Goal: Transaction & Acquisition: Obtain resource

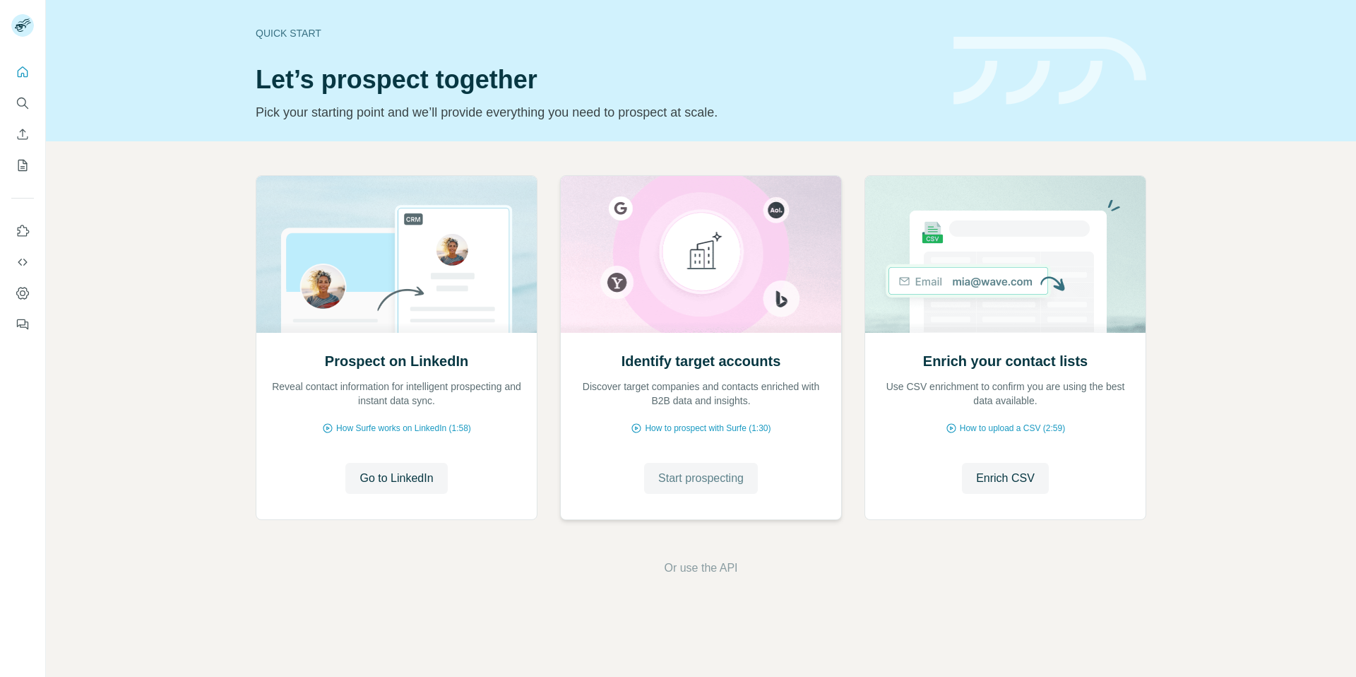
drag, startPoint x: 706, startPoint y: 479, endPoint x: 715, endPoint y: 476, distance: 10.3
click at [706, 479] on span "Start prospecting" at bounding box center [700, 478] width 85 height 17
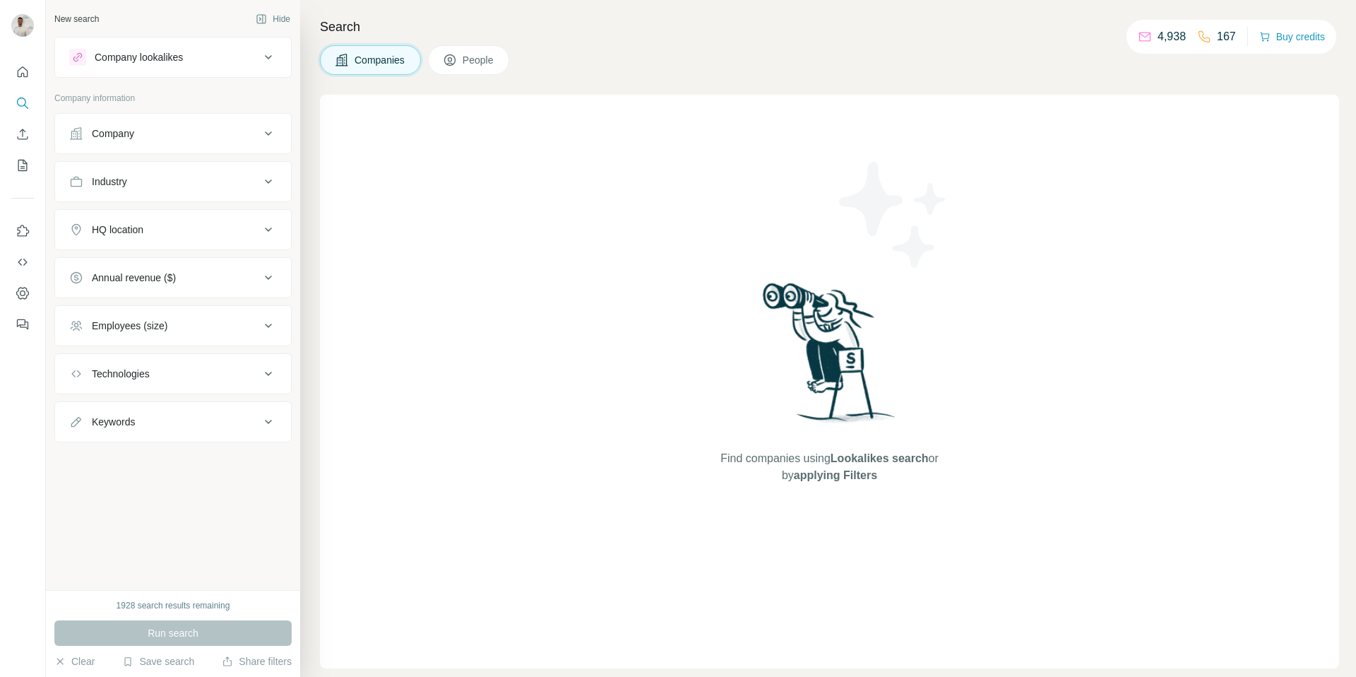
click at [171, 126] on button "Company" at bounding box center [173, 134] width 236 height 34
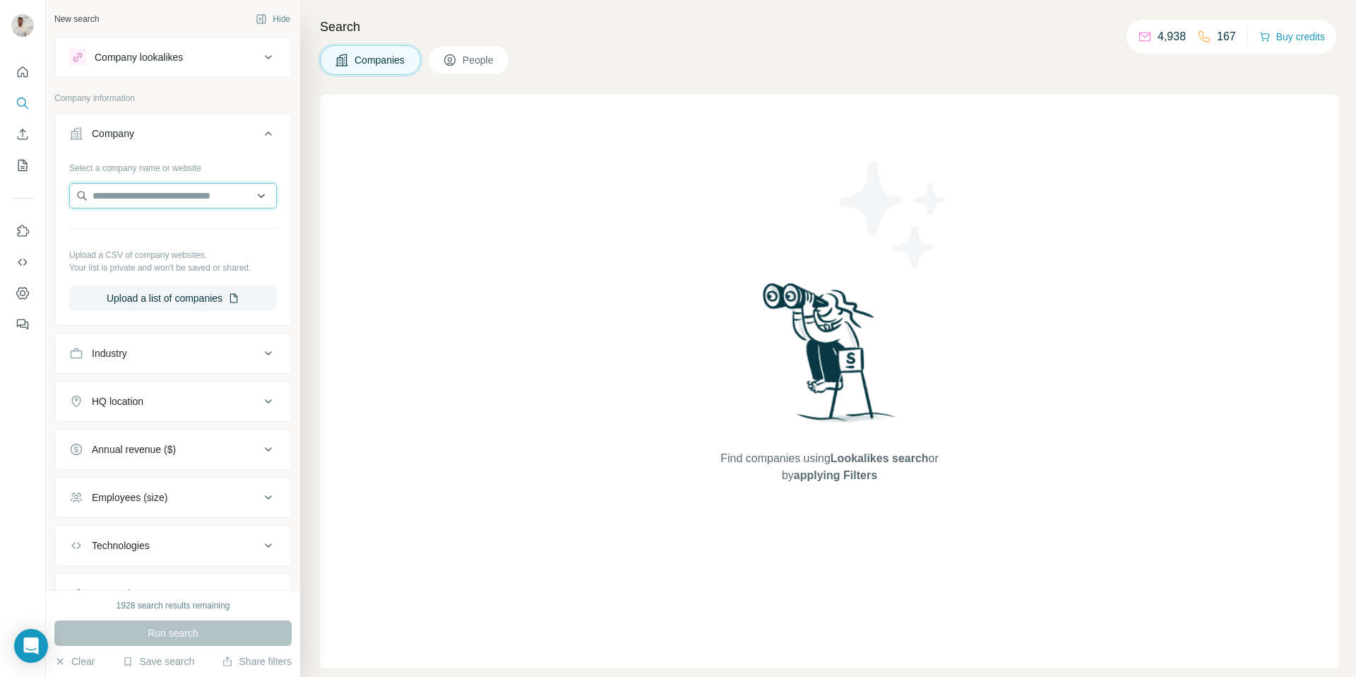
click at [196, 193] on input "text" at bounding box center [173, 195] width 208 height 25
paste input "**********"
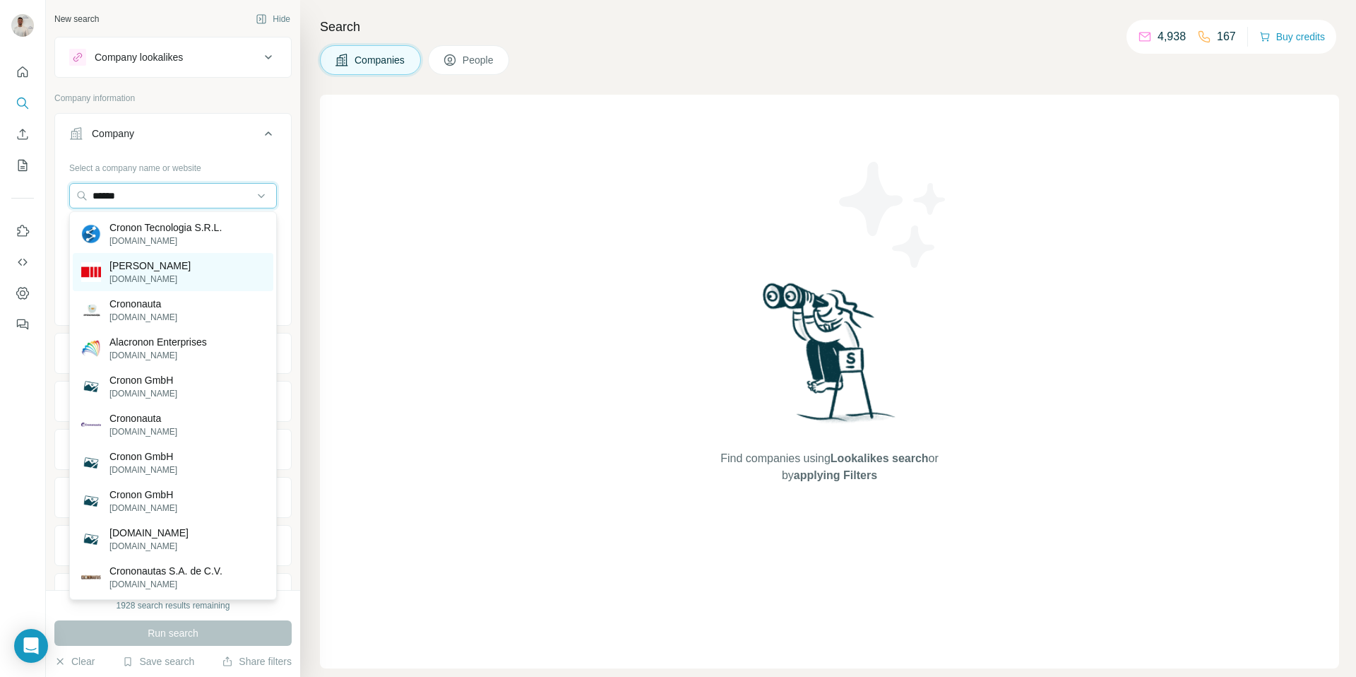
type input "******"
click at [177, 271] on div "Cronon AG [DOMAIN_NAME]" at bounding box center [173, 272] width 201 height 38
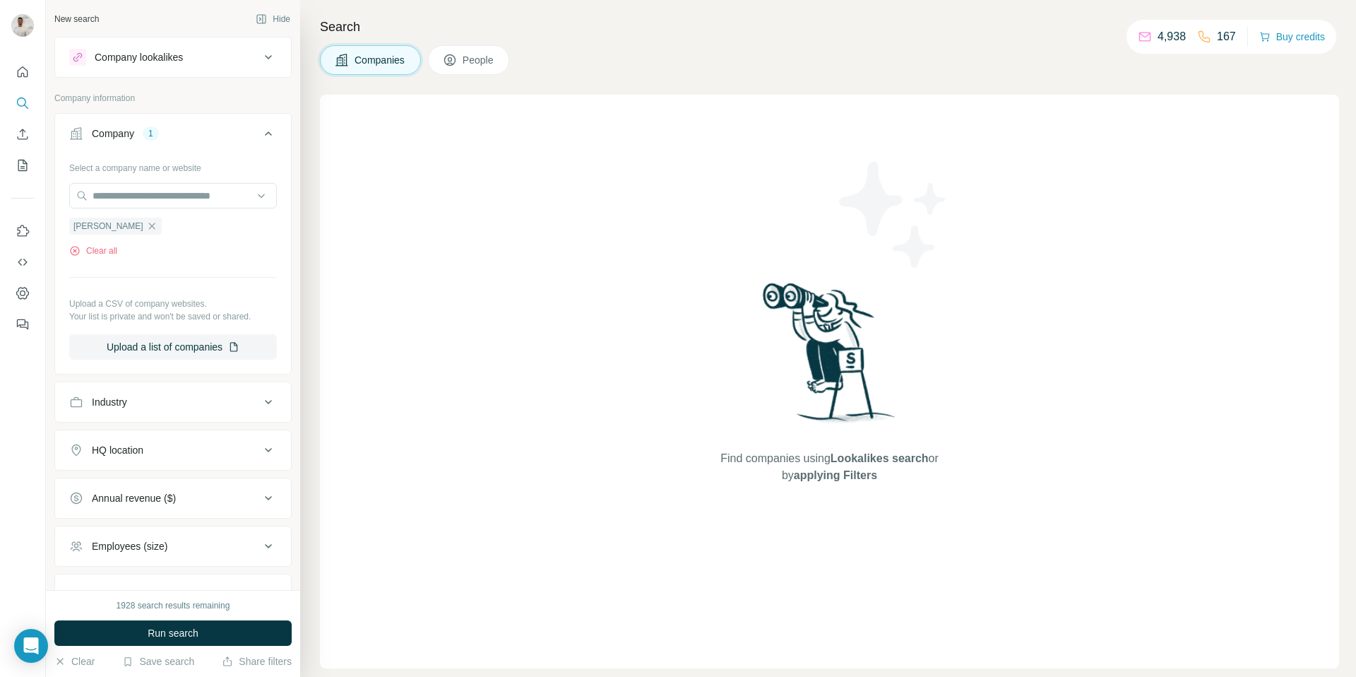
click at [252, 636] on button "Run search" at bounding box center [172, 632] width 237 height 25
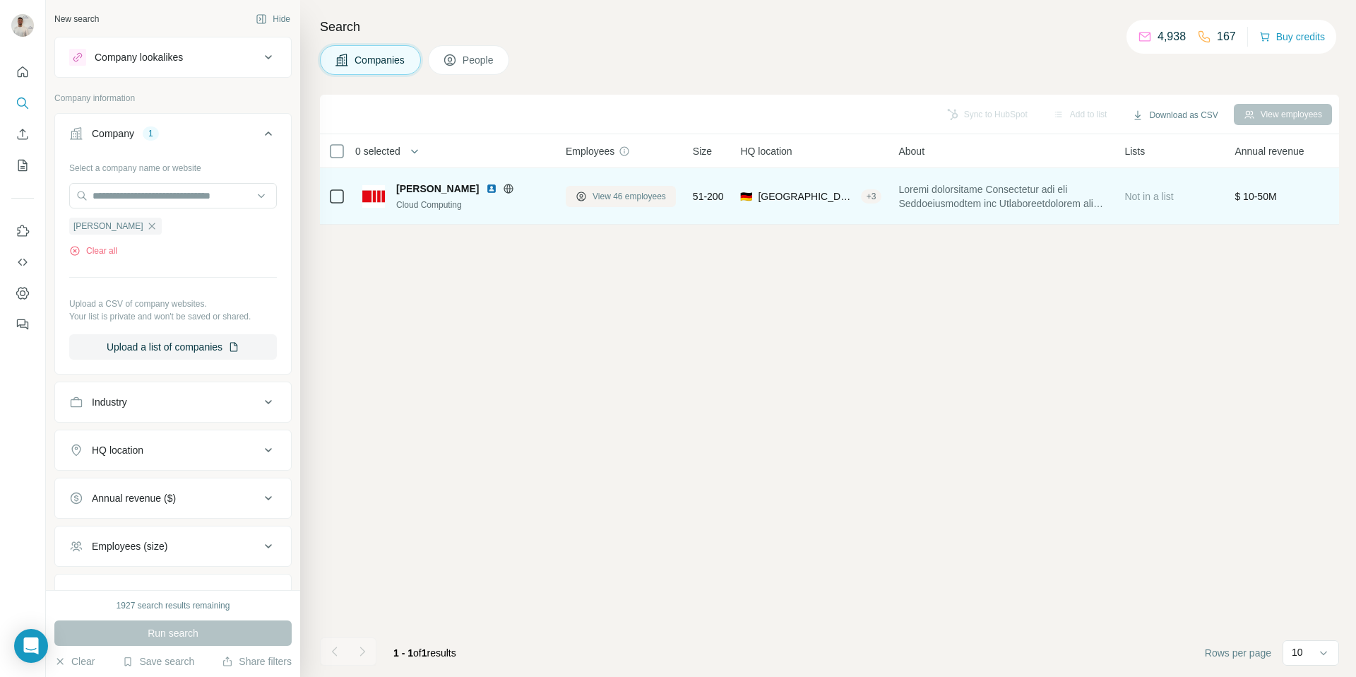
click at [621, 194] on span "View 46 employees" at bounding box center [629, 196] width 73 height 13
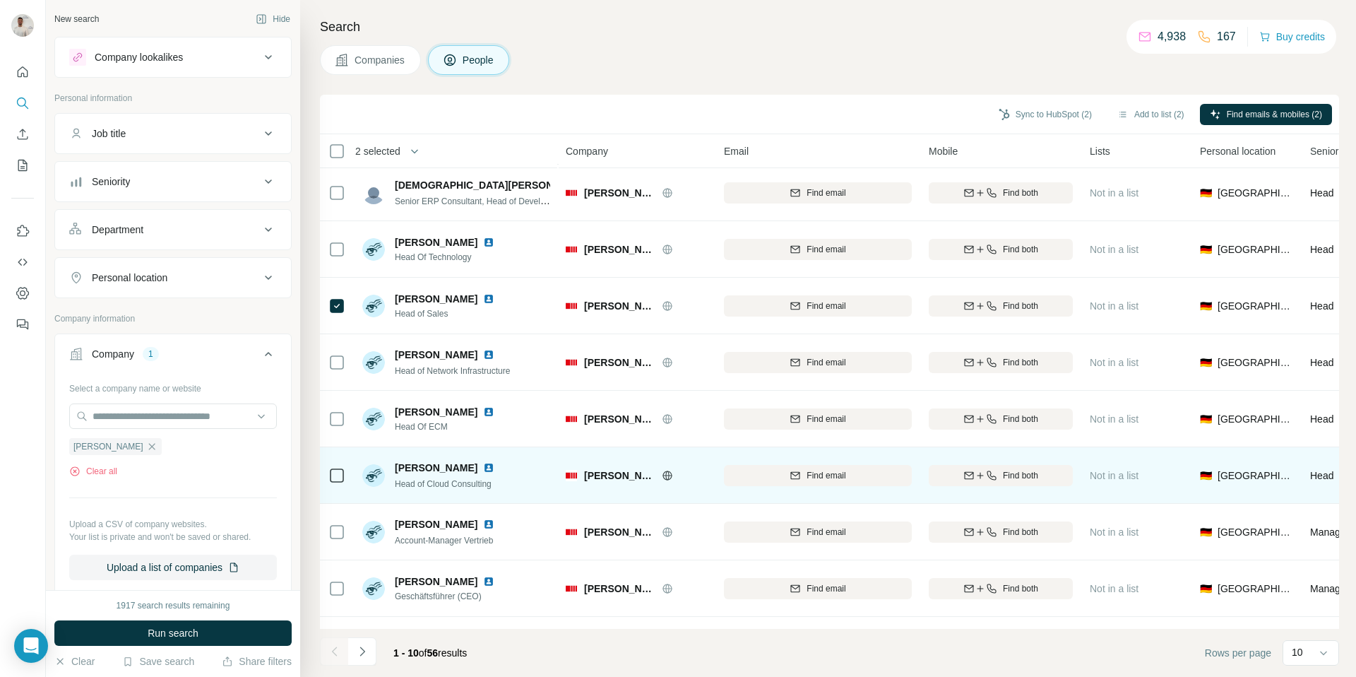
scroll to position [105, 0]
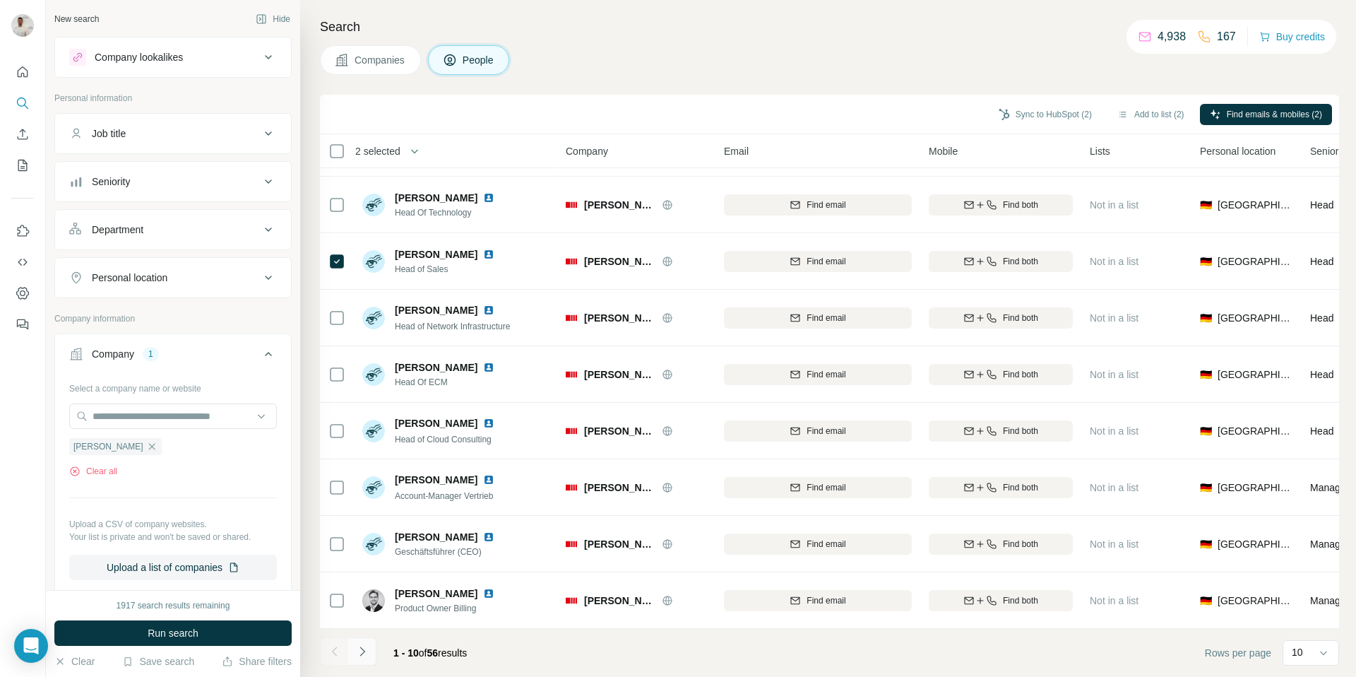
click at [366, 653] on icon "Navigate to next page" at bounding box center [362, 651] width 14 height 14
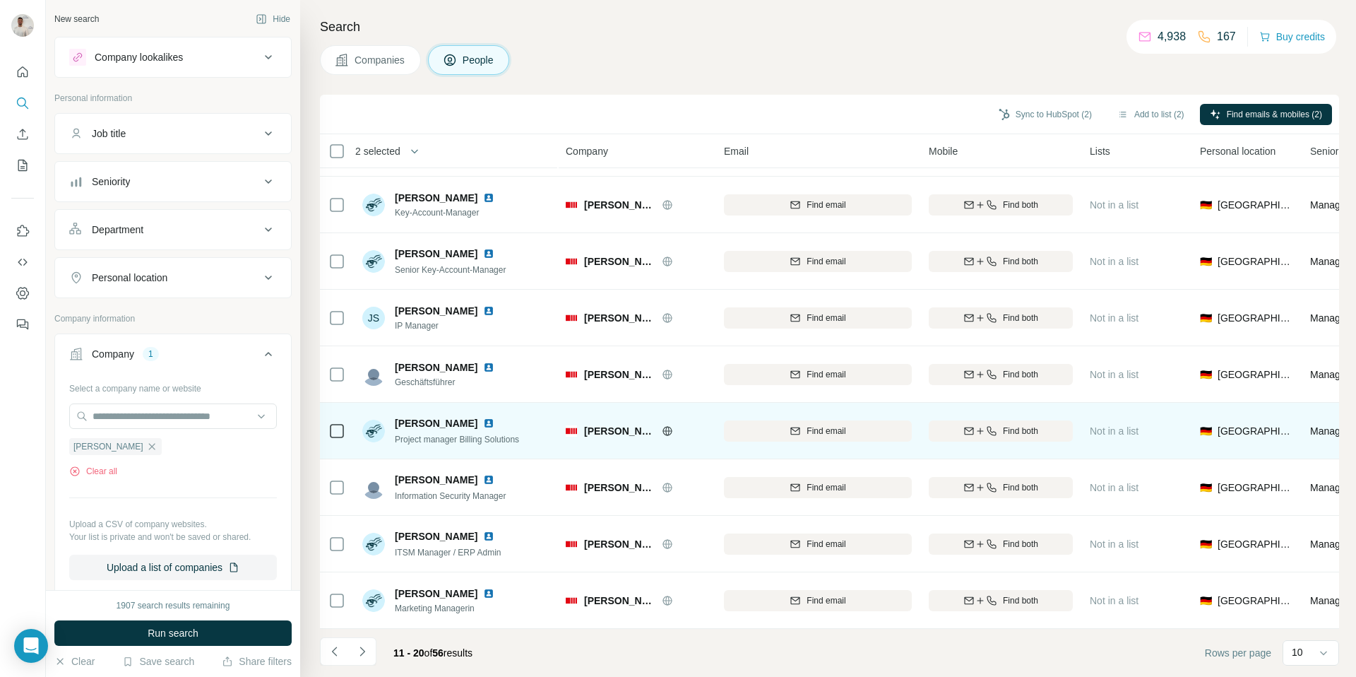
scroll to position [0, 0]
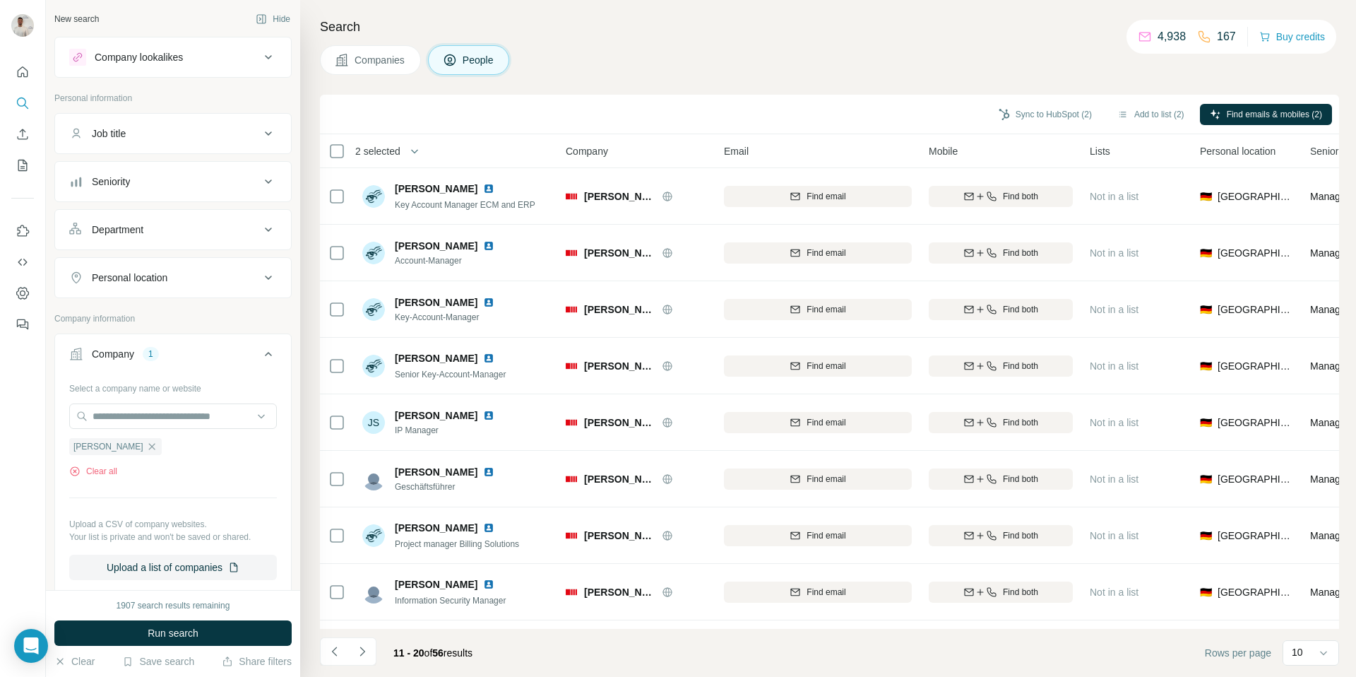
click at [373, 660] on button "Navigate to next page" at bounding box center [362, 651] width 28 height 28
click at [1062, 121] on button "Sync to HubSpot (3)" at bounding box center [1045, 114] width 113 height 21
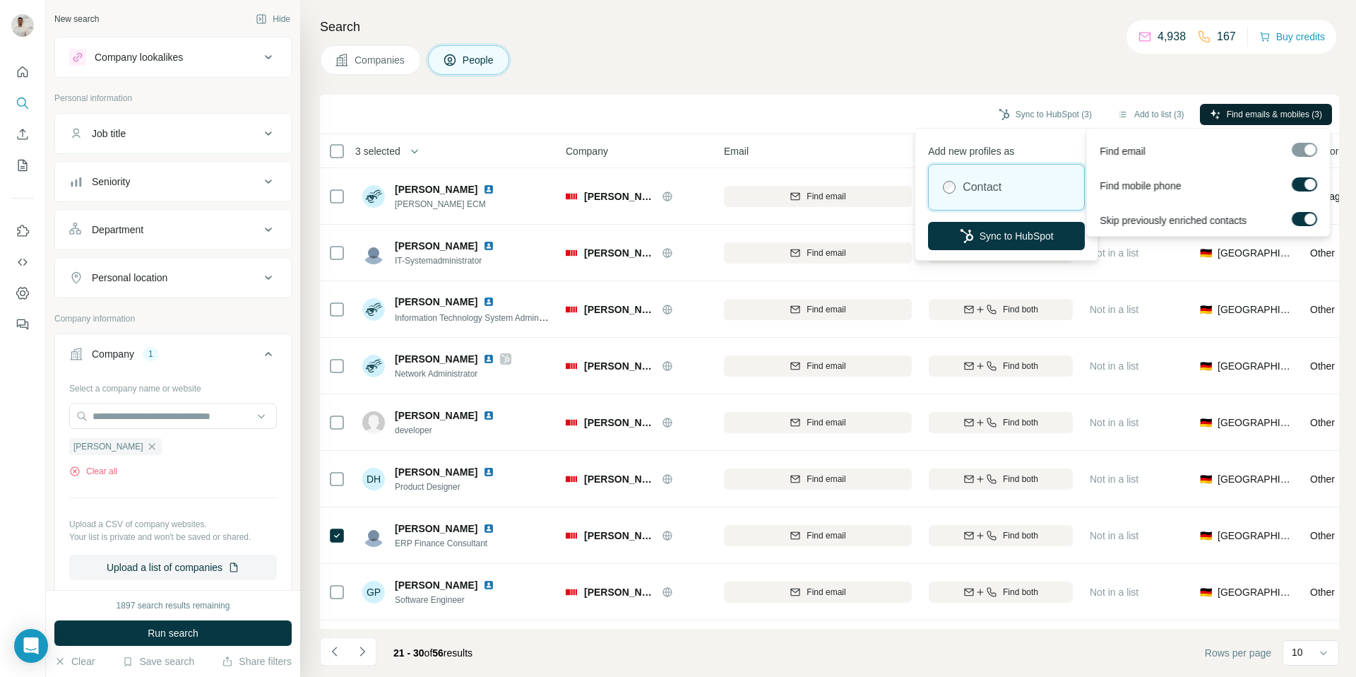
click at [1235, 114] on span "Find emails & mobiles (3)" at bounding box center [1274, 114] width 95 height 13
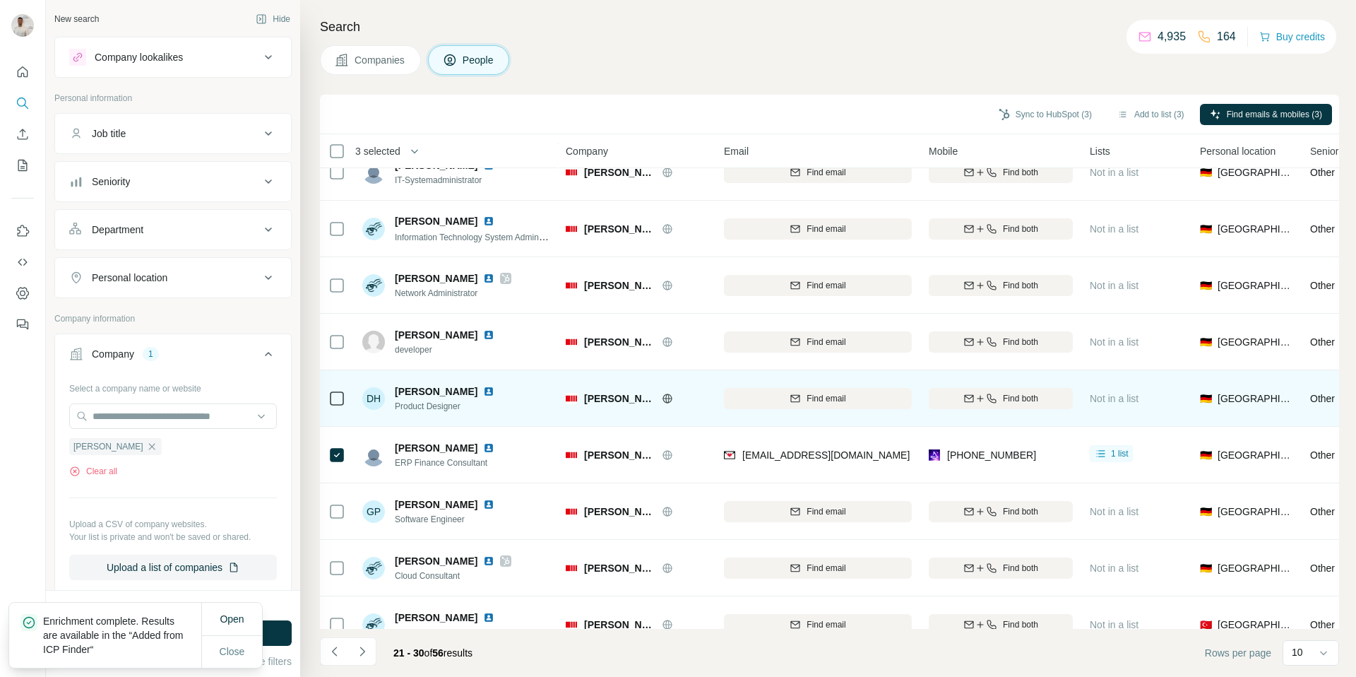
scroll to position [105, 0]
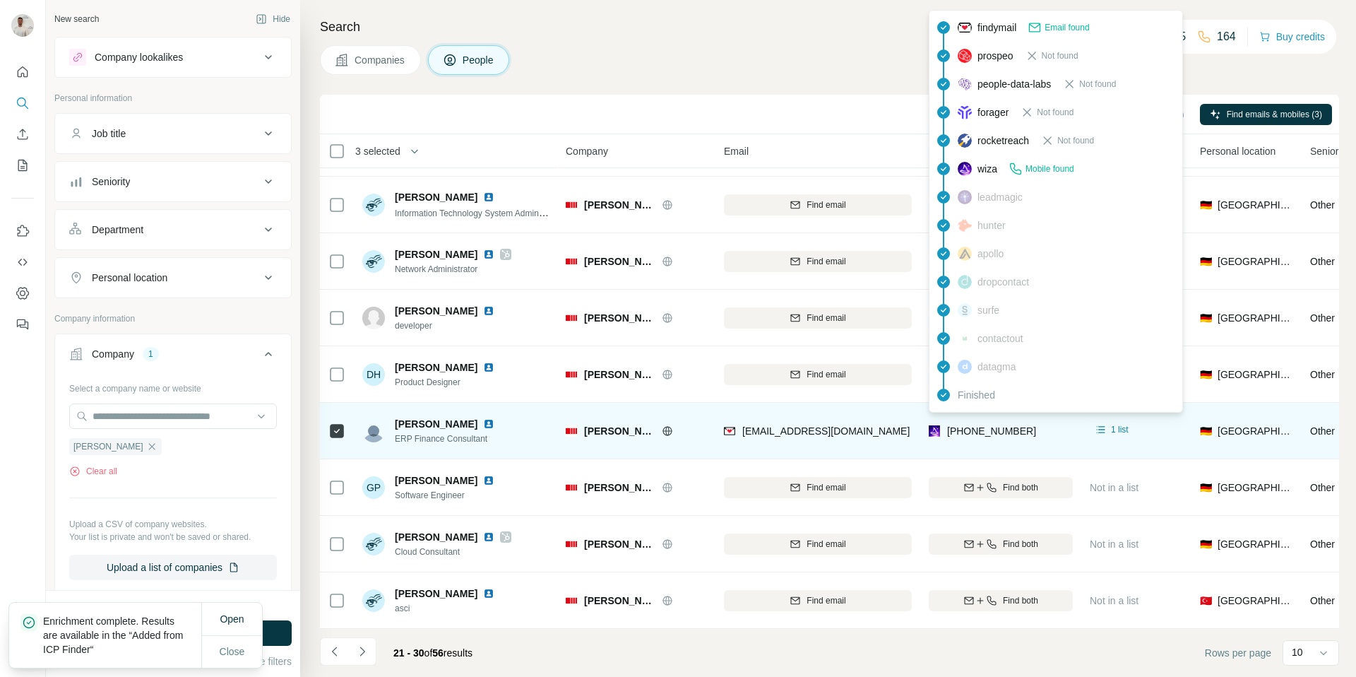
click at [978, 433] on span "[PHONE_NUMBER]" at bounding box center [991, 430] width 89 height 11
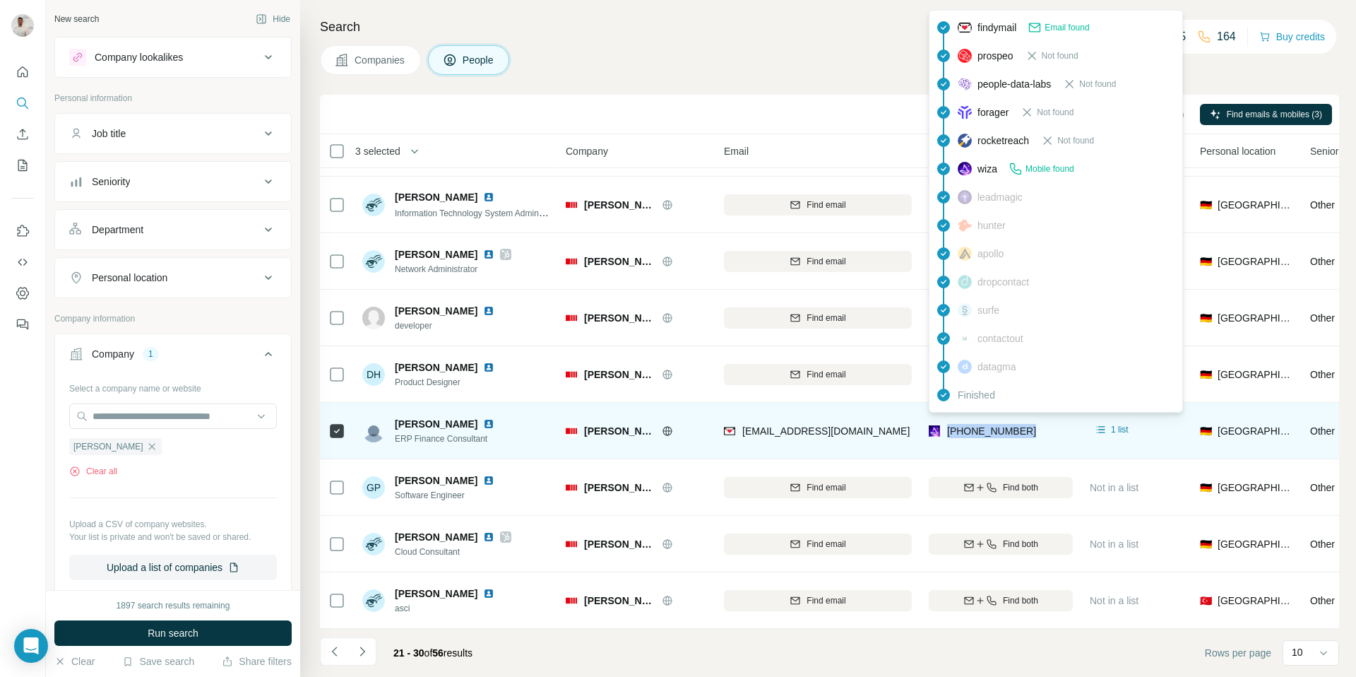
copy tr "[PHONE_NUMBER]"
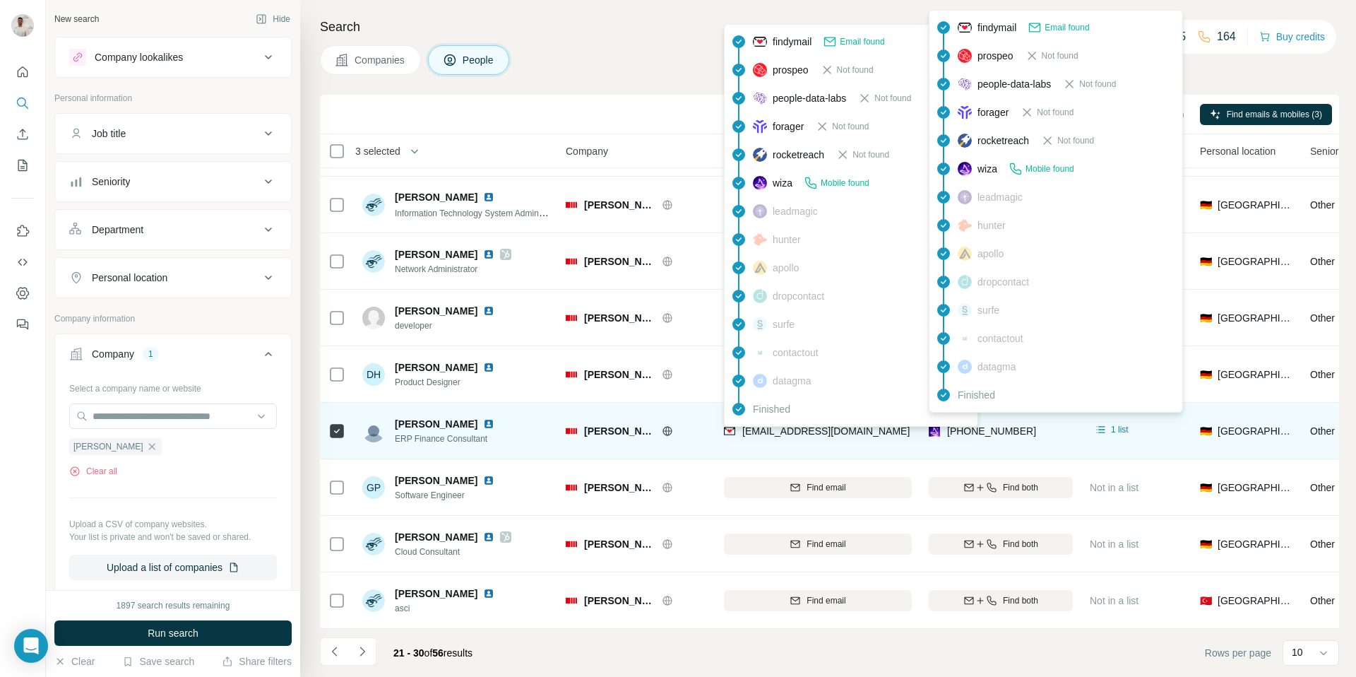
click at [830, 431] on span "[EMAIL_ADDRESS][DOMAIN_NAME]" at bounding box center [825, 430] width 167 height 11
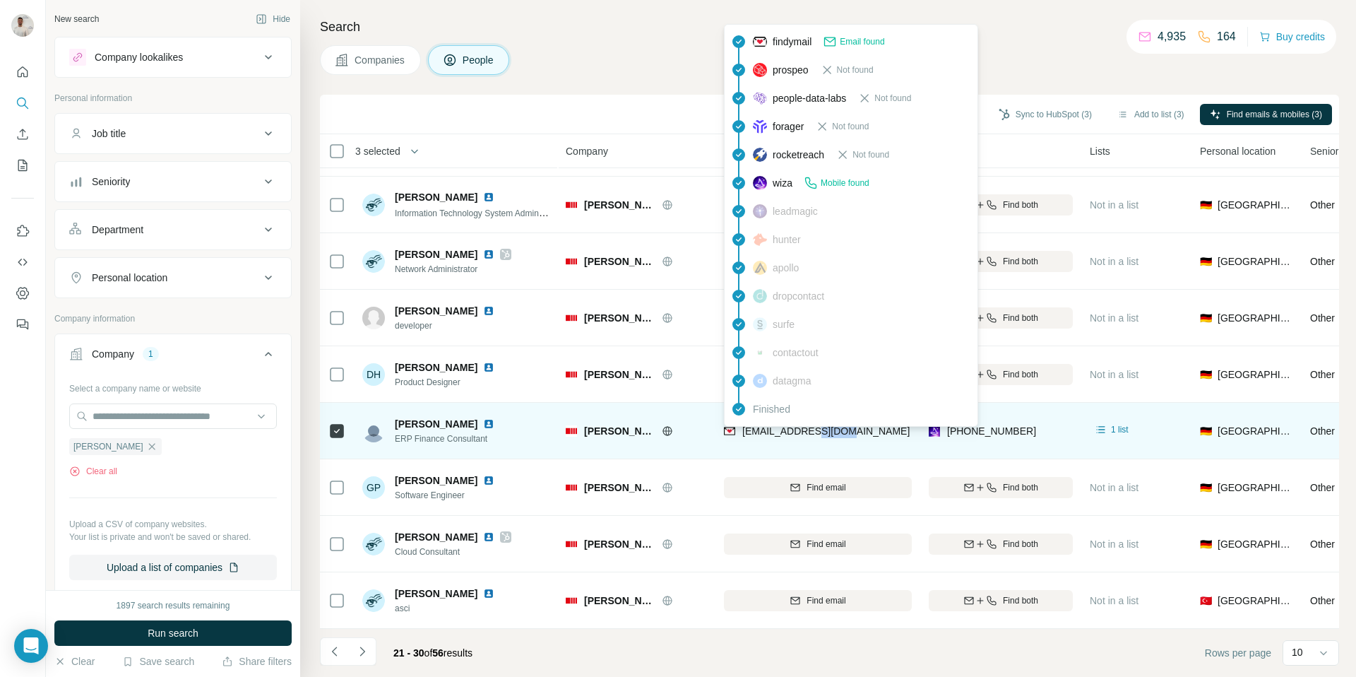
click at [830, 431] on span "[EMAIL_ADDRESS][DOMAIN_NAME]" at bounding box center [825, 430] width 167 height 11
copy span "[EMAIL_ADDRESS][DOMAIN_NAME]"
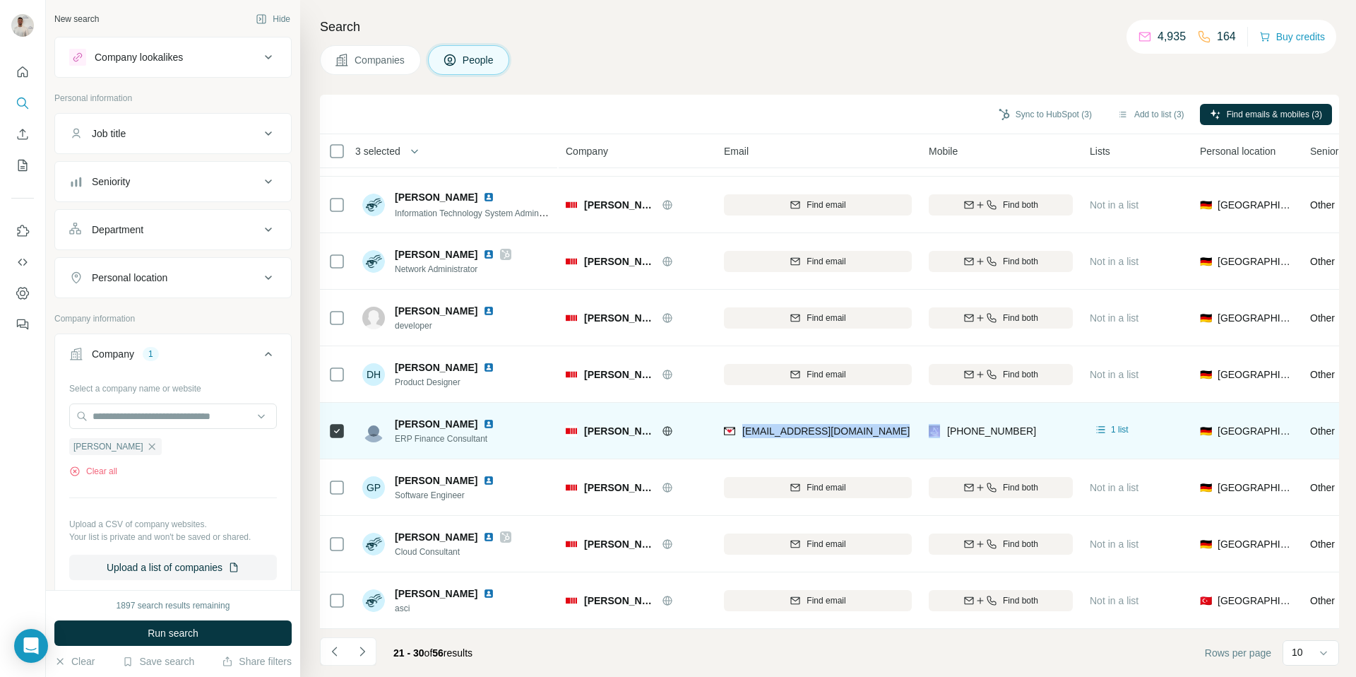
click at [780, 444] on div "[EMAIL_ADDRESS][DOMAIN_NAME]" at bounding box center [818, 430] width 188 height 39
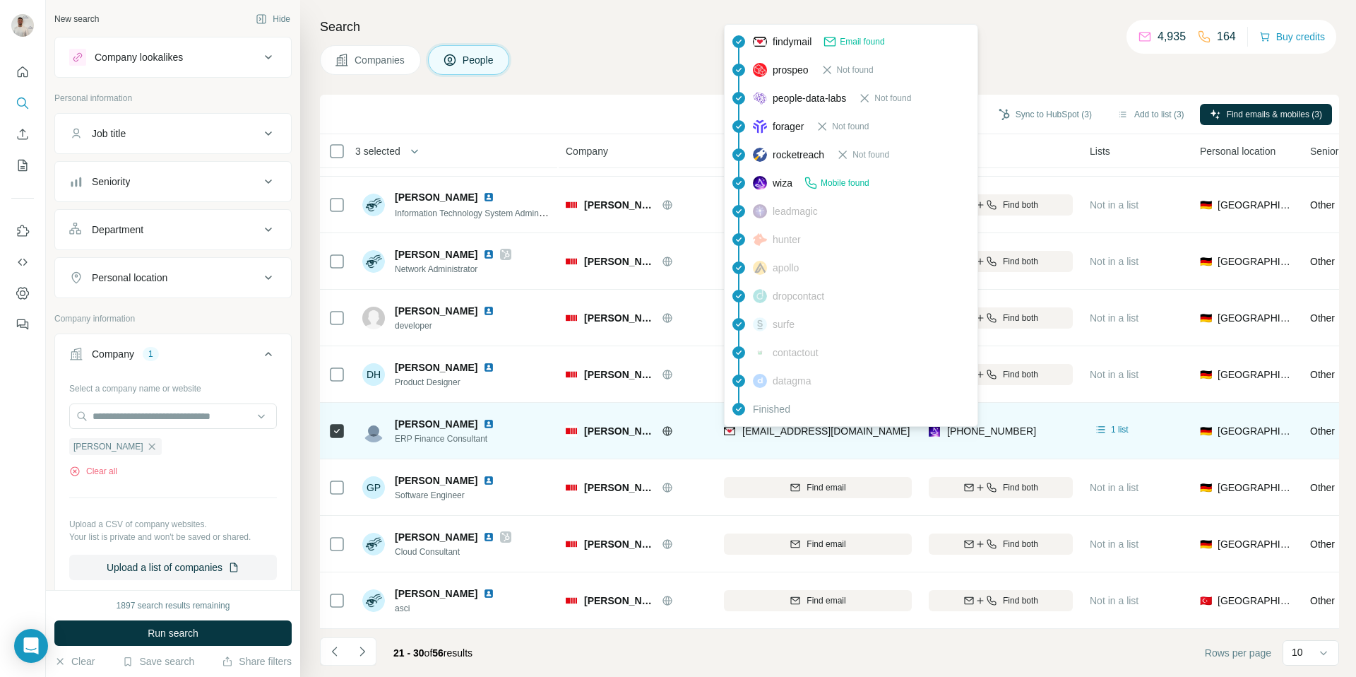
click at [792, 430] on span "[EMAIL_ADDRESS][DOMAIN_NAME]" at bounding box center [825, 430] width 167 height 11
copy span "[EMAIL_ADDRESS][DOMAIN_NAME]"
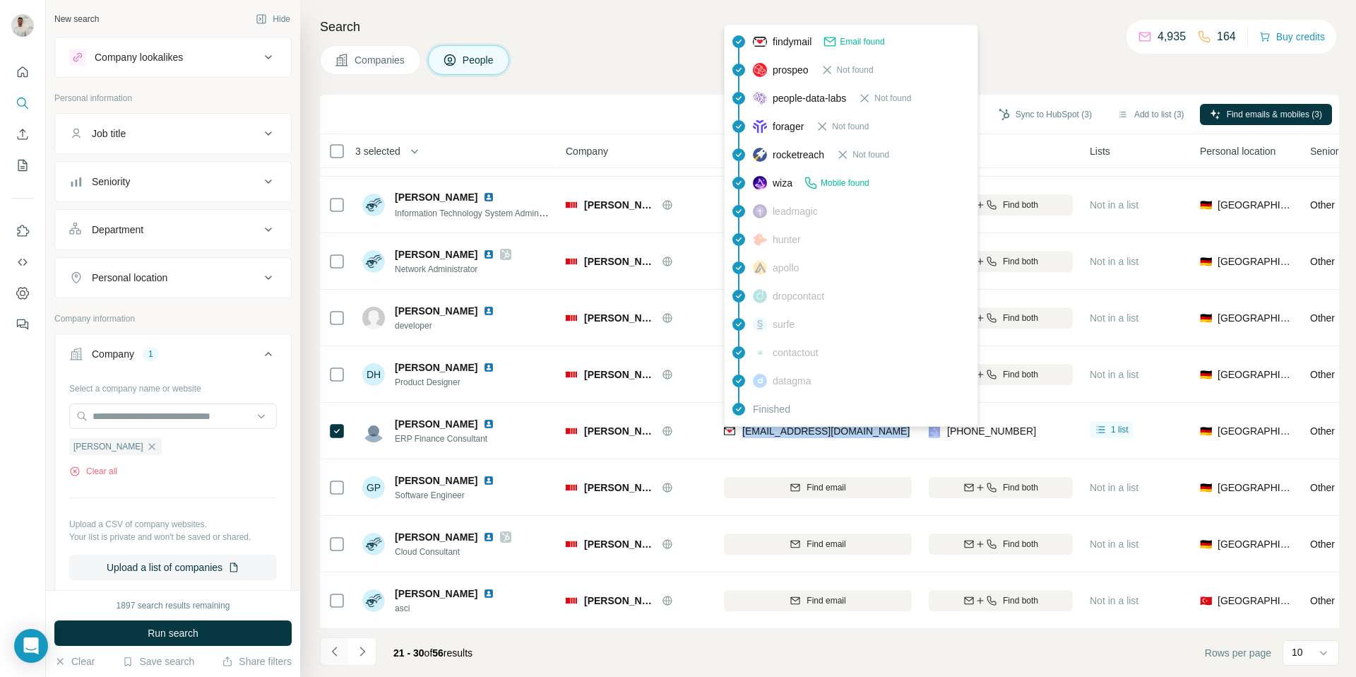
click at [332, 652] on icon "Navigate to previous page" at bounding box center [333, 650] width 5 height 9
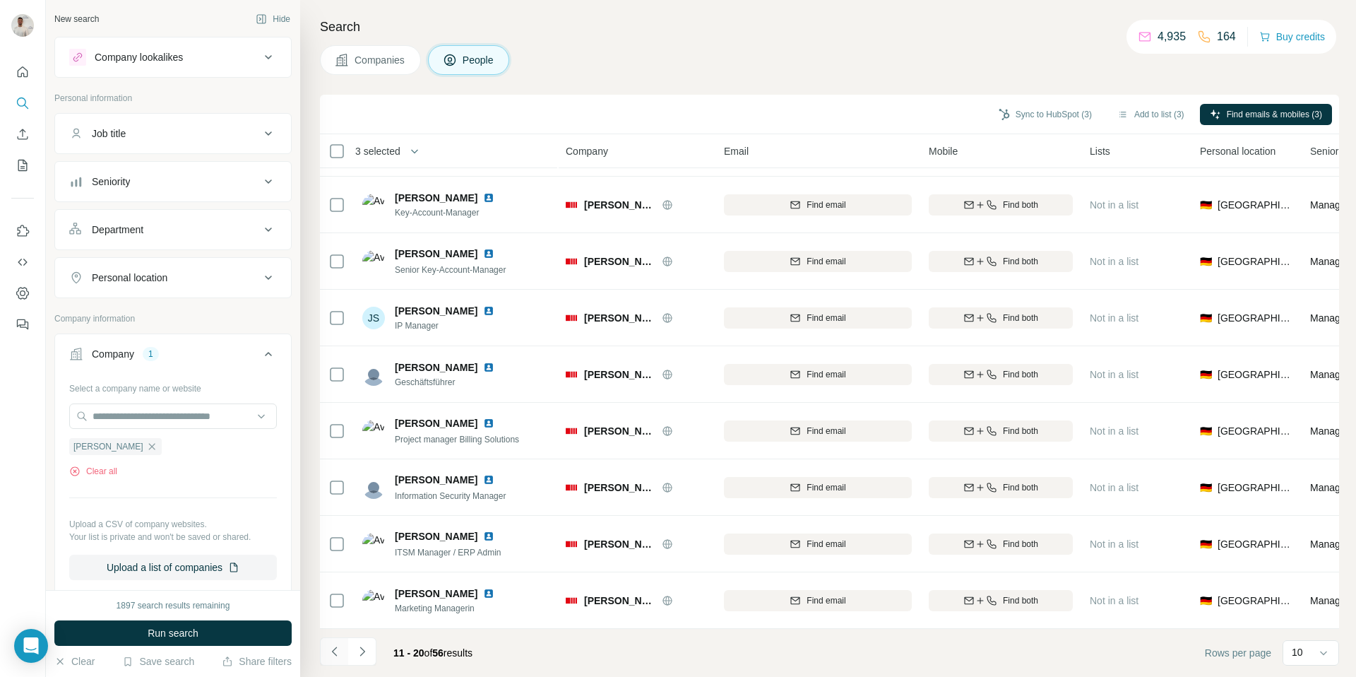
click at [332, 651] on icon "Navigate to previous page" at bounding box center [333, 650] width 5 height 9
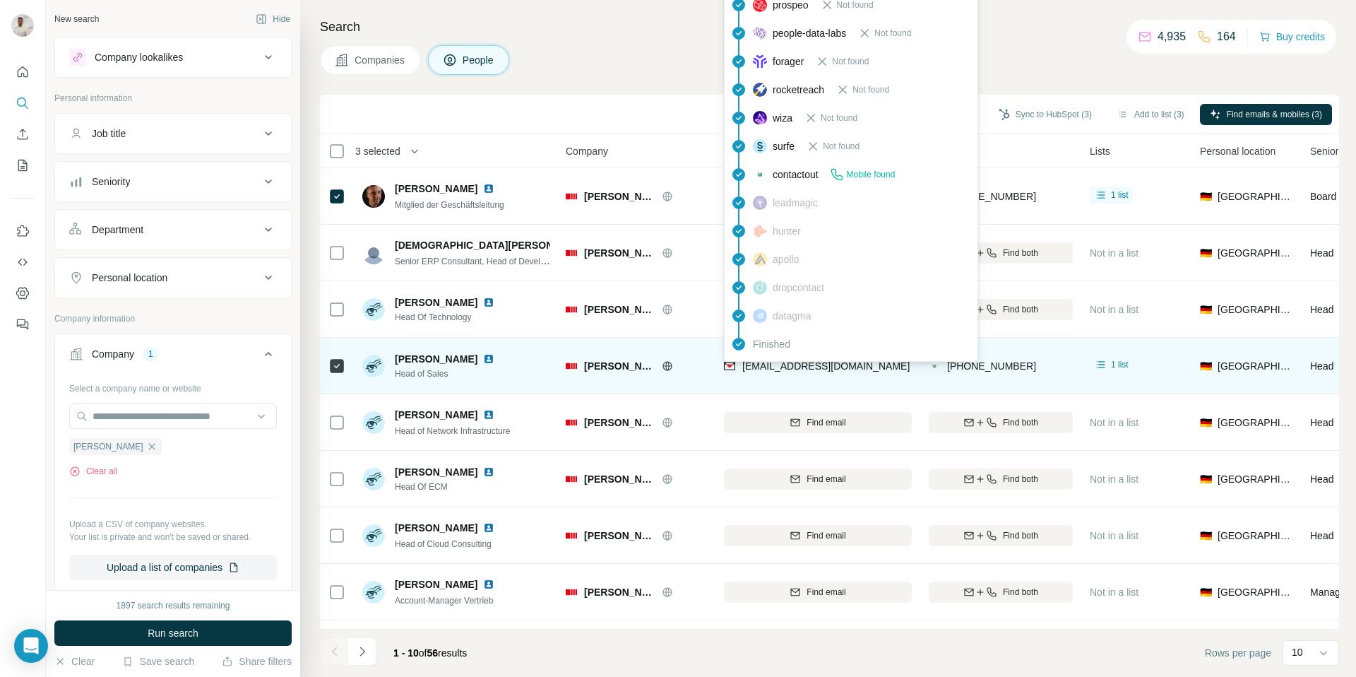
scroll to position [1, 0]
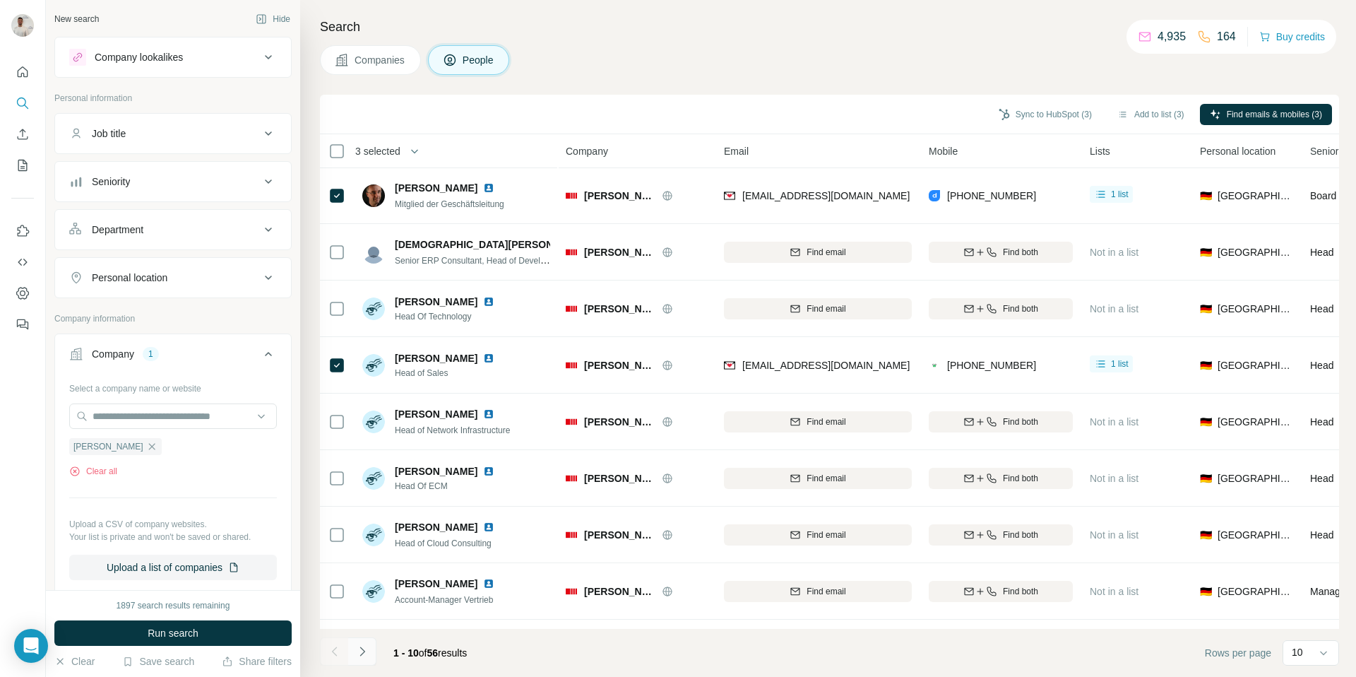
click at [364, 651] on icon "Navigate to next page" at bounding box center [362, 650] width 5 height 9
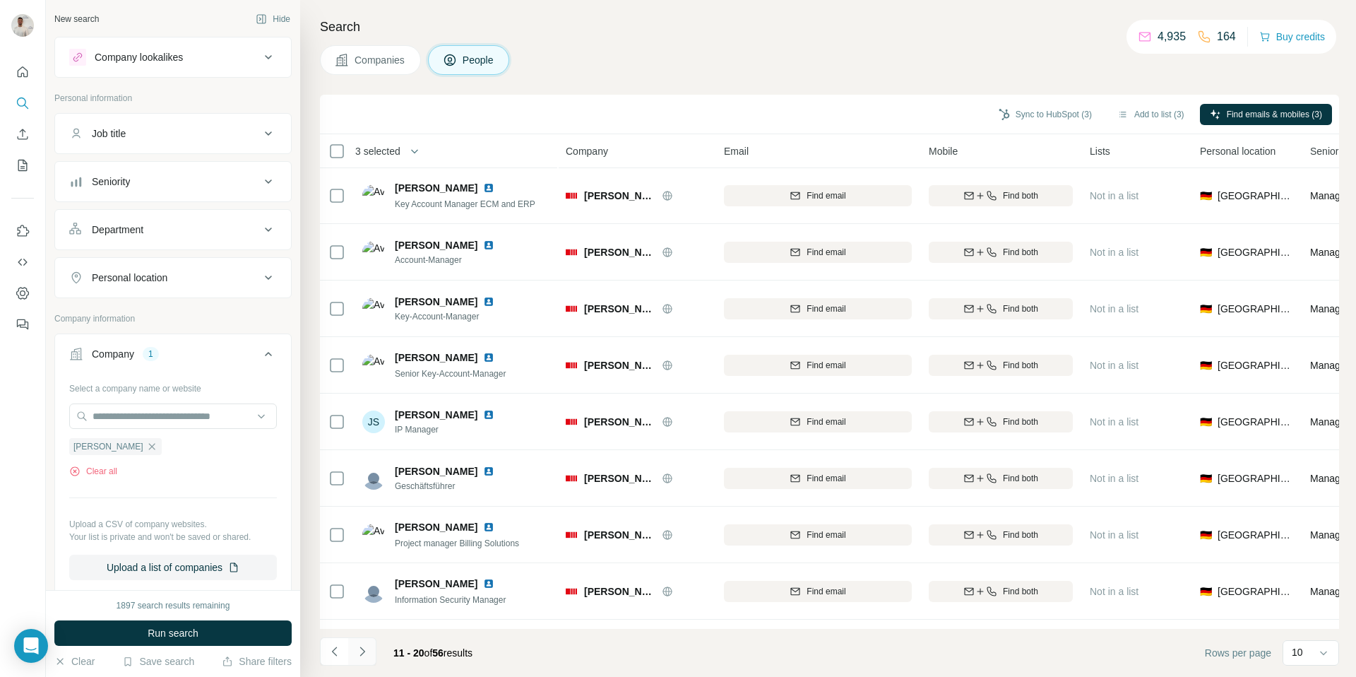
click at [364, 651] on icon "Navigate to next page" at bounding box center [362, 650] width 5 height 9
click at [1018, 120] on button "Sync to HubSpot (2)" at bounding box center [1045, 114] width 113 height 21
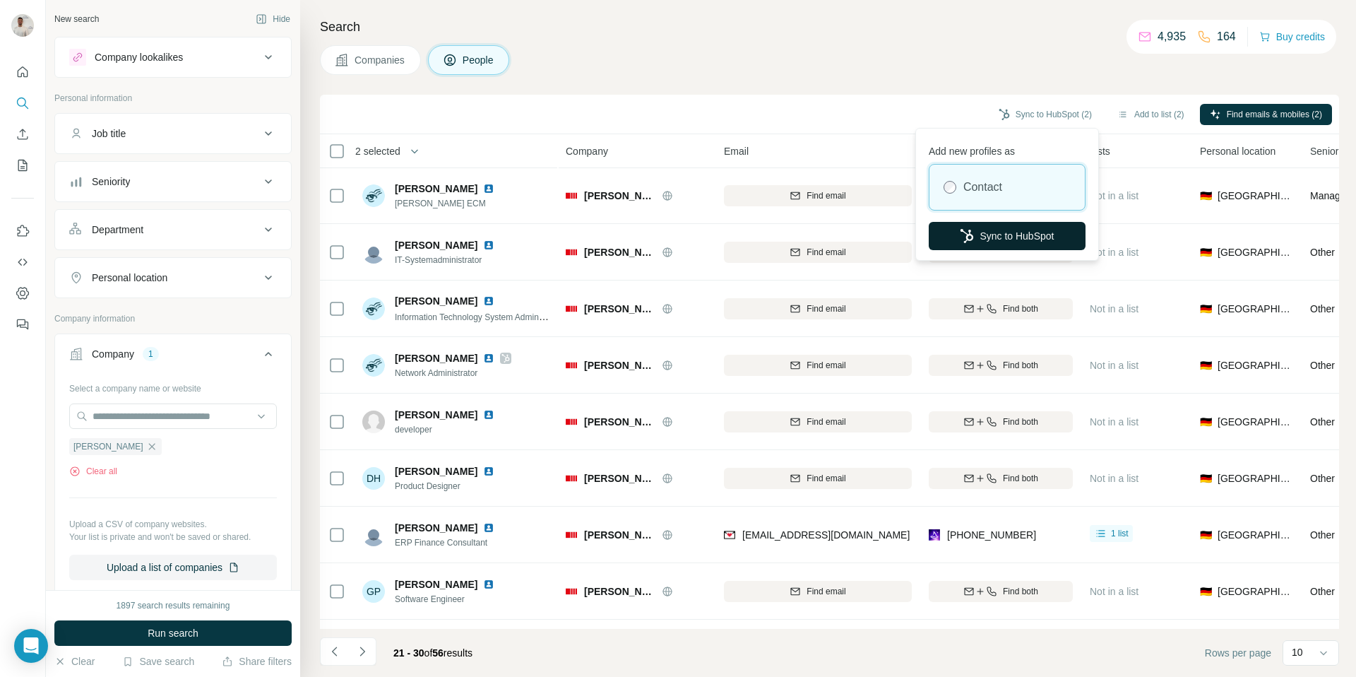
click at [994, 234] on button "Sync to HubSpot" at bounding box center [1007, 236] width 157 height 28
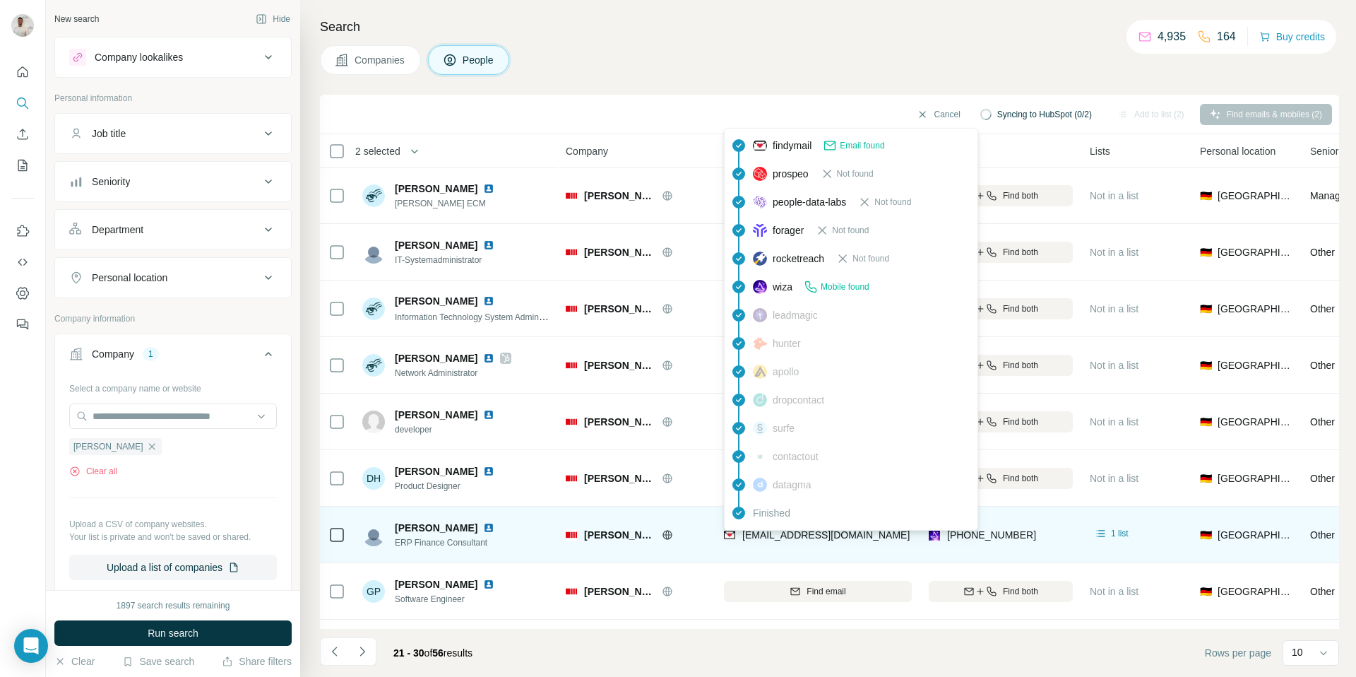
click at [850, 535] on span "[EMAIL_ADDRESS][DOMAIN_NAME]" at bounding box center [825, 534] width 167 height 11
click at [849, 535] on span "[EMAIL_ADDRESS][DOMAIN_NAME]" at bounding box center [825, 534] width 167 height 11
copy span "[EMAIL_ADDRESS][DOMAIN_NAME]"
